Goal: Check status: Check status

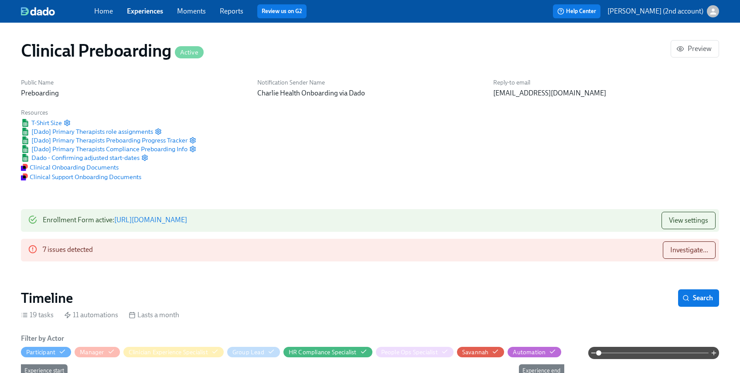
paste input "Lauren Elizabeth Boyd"
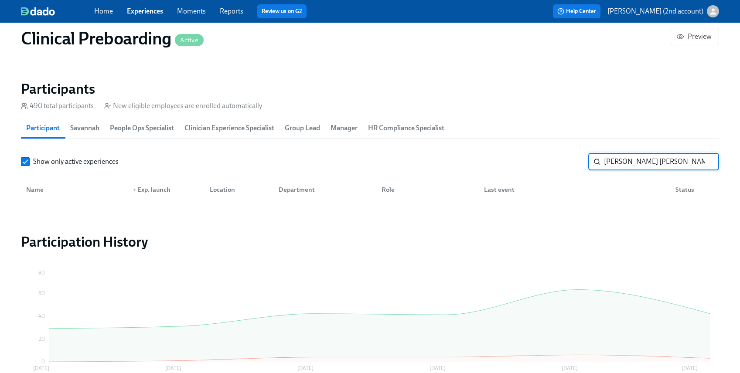
scroll to position [0, 12107]
click at [641, 165] on input "Lauren Elizabeth Boyd" at bounding box center [661, 161] width 115 height 17
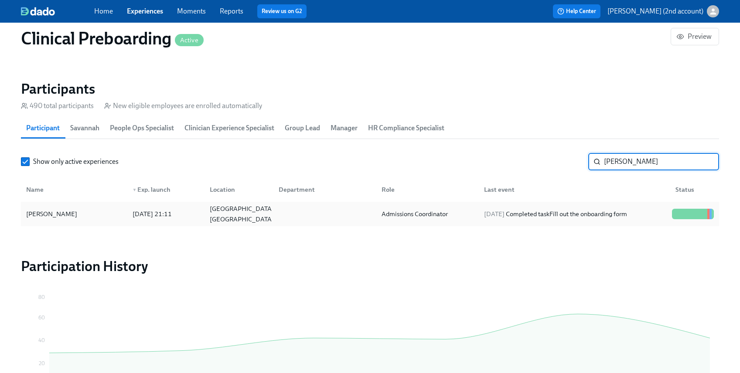
type input "[PERSON_NAME]"
click at [477, 214] on div "2025/08/17 Completed task Fill out the onboarding form" at bounding box center [572, 213] width 191 height 17
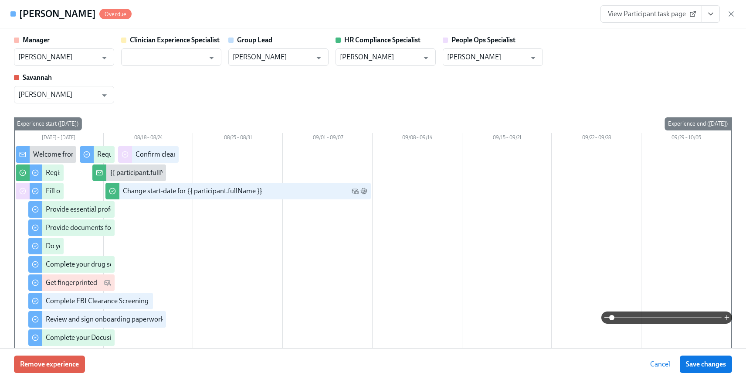
click at [712, 15] on icon "View task page" at bounding box center [711, 14] width 9 height 9
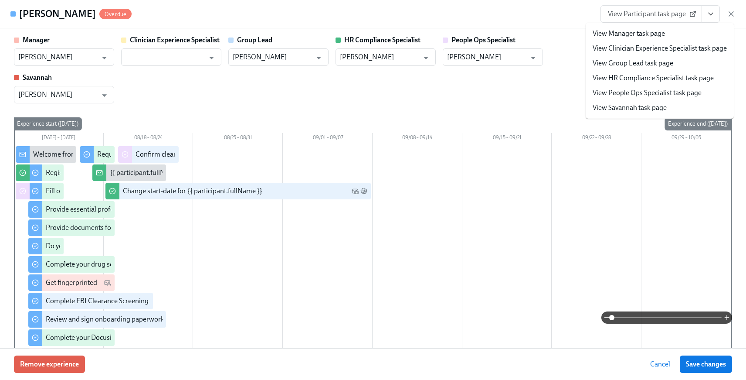
click at [659, 94] on link "View People Ops Specialist task page" at bounding box center [647, 93] width 109 height 10
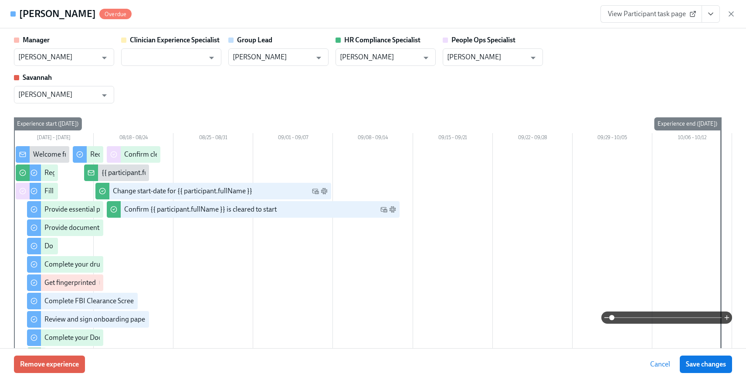
click at [707, 18] on button "View task page" at bounding box center [711, 13] width 18 height 17
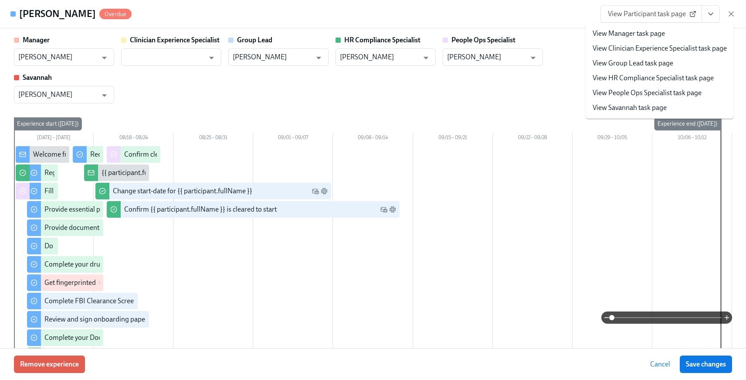
click at [645, 96] on link "View People Ops Specialist task page" at bounding box center [647, 93] width 109 height 10
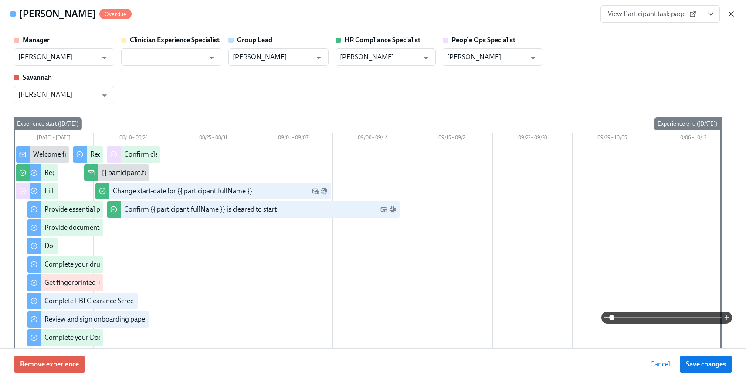
click at [729, 14] on icon "button" at bounding box center [731, 14] width 9 height 9
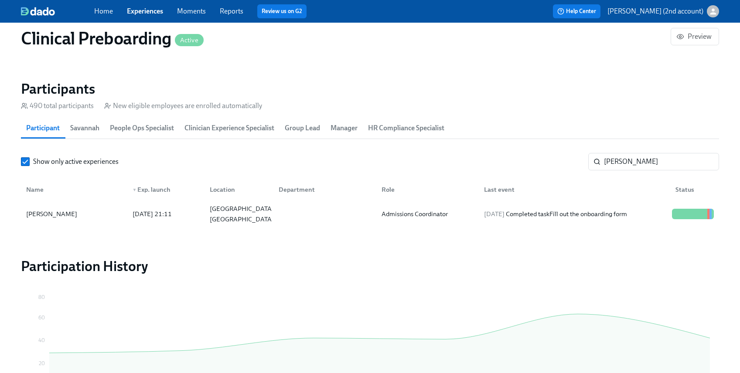
scroll to position [0, 12101]
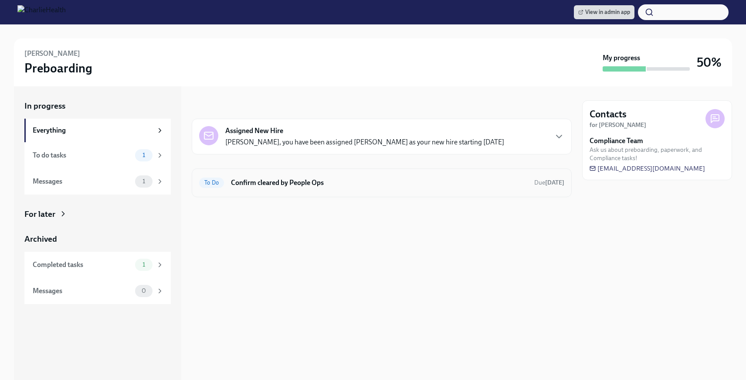
click at [303, 182] on h6 "Confirm cleared by People Ops" at bounding box center [379, 183] width 296 height 10
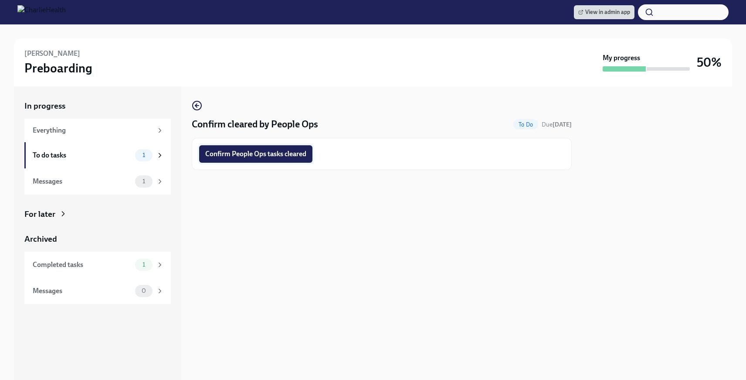
click at [288, 156] on span "Confirm People Ops tasks cleared" at bounding box center [255, 154] width 101 height 9
